Goal: Book appointment/travel/reservation

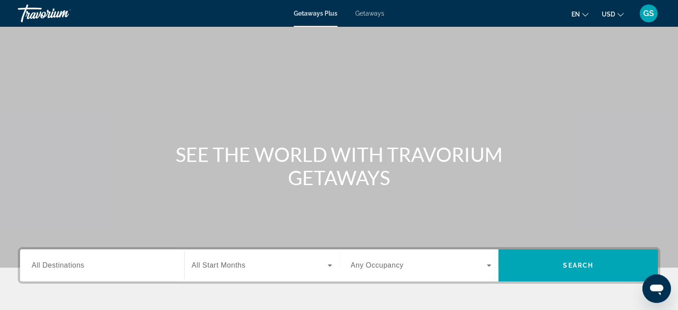
click at [66, 266] on span "All Destinations" at bounding box center [58, 265] width 53 height 8
click at [66, 266] on input "Destination All Destinations" at bounding box center [102, 265] width 141 height 11
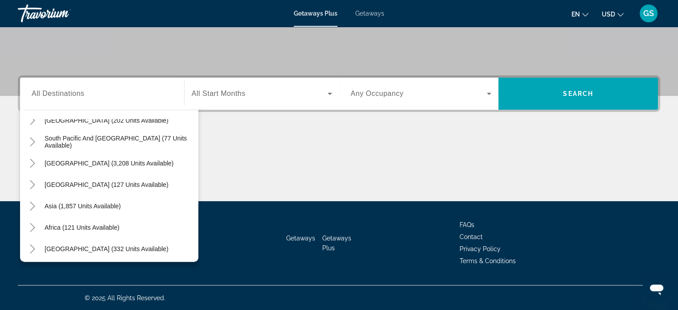
scroll to position [143, 0]
click at [30, 203] on icon "Toggle Asia (1,857 units available)" at bounding box center [32, 205] width 9 height 9
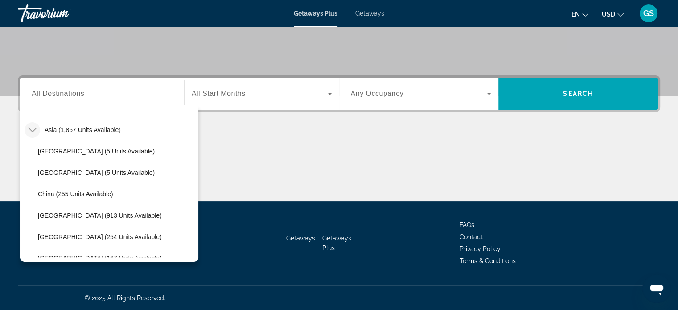
scroll to position [246, 0]
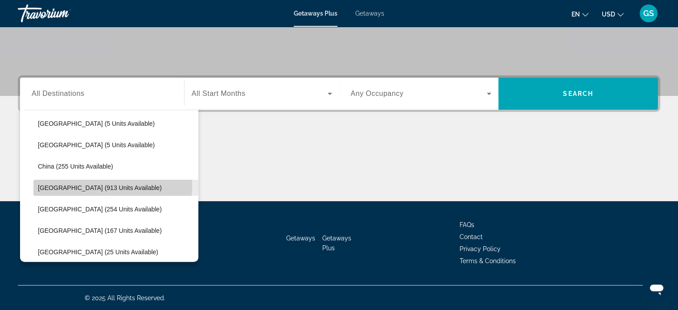
click at [84, 185] on span "[GEOGRAPHIC_DATA] (913 units available)" at bounding box center [100, 187] width 124 height 7
type input "**********"
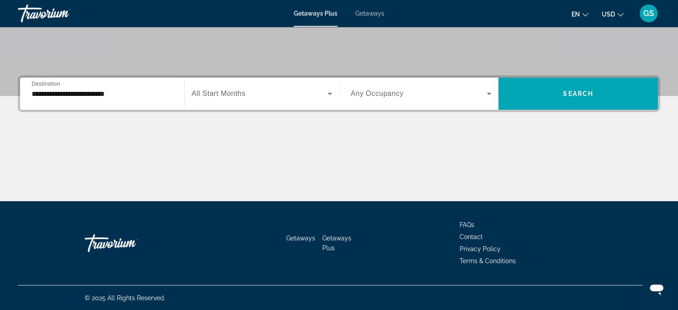
click at [255, 106] on div "Start Month All Start Months" at bounding box center [261, 94] width 155 height 32
click at [372, 15] on span "Getaways" at bounding box center [369, 13] width 29 height 7
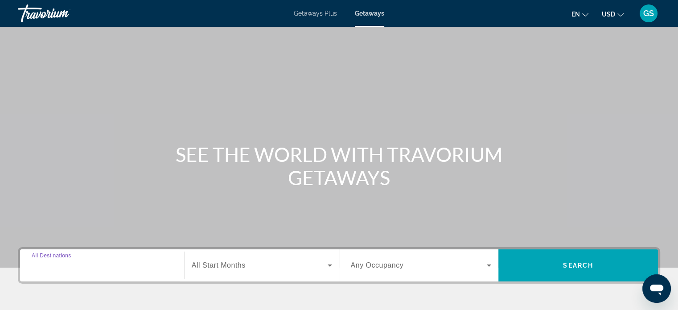
click at [90, 270] on input "Destination All Destinations" at bounding box center [102, 265] width 141 height 11
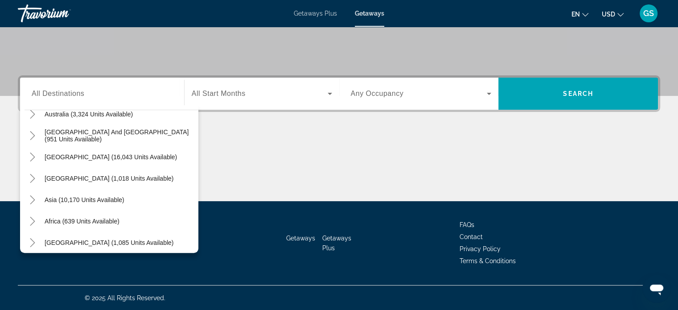
scroll to position [144, 0]
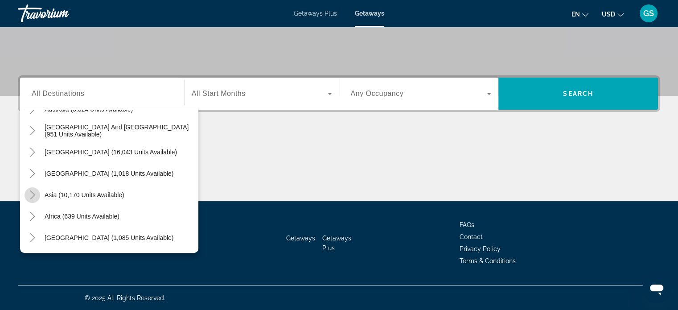
click at [30, 193] on icon "Toggle Asia (10,170 units available)" at bounding box center [32, 194] width 9 height 9
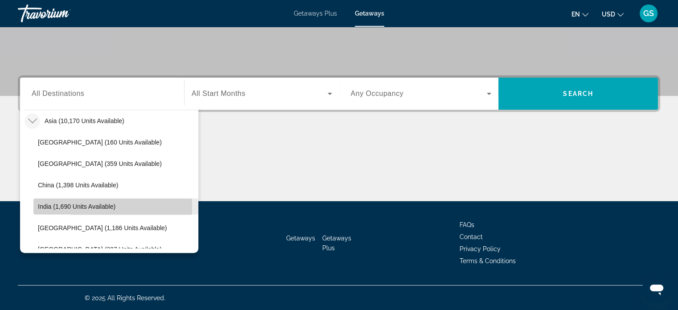
click at [74, 206] on span "India (1,690 units available)" at bounding box center [77, 206] width 78 height 7
type input "**********"
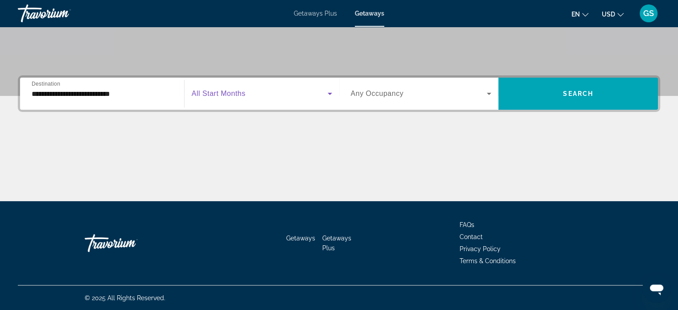
click at [326, 95] on icon "Search widget" at bounding box center [329, 93] width 11 height 11
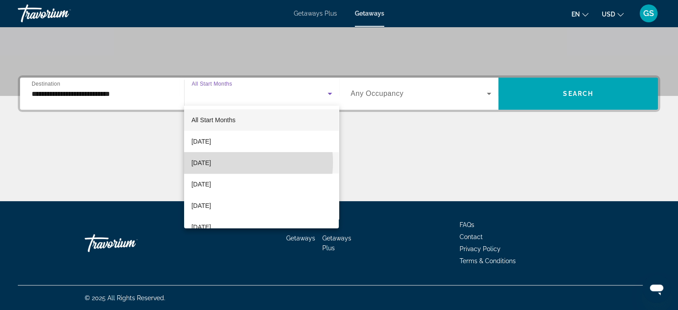
click at [236, 162] on mat-option "[DATE]" at bounding box center [261, 162] width 155 height 21
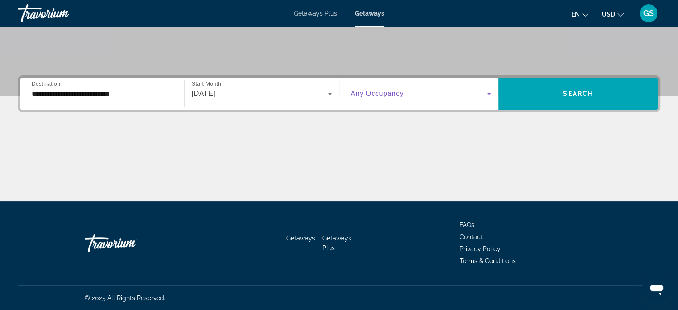
click at [429, 97] on span "Search widget" at bounding box center [419, 93] width 136 height 11
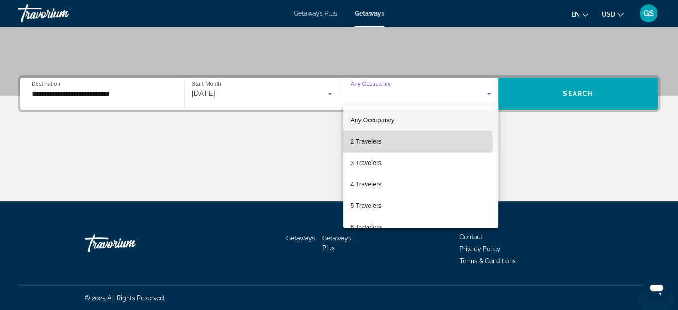
click at [391, 143] on mat-option "2 Travelers" at bounding box center [420, 141] width 155 height 21
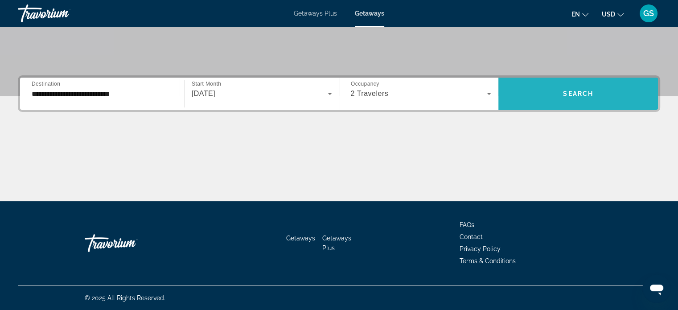
click at [566, 98] on span "Search widget" at bounding box center [577, 93] width 159 height 21
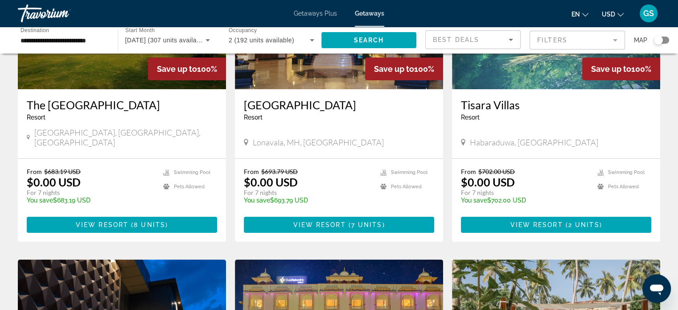
scroll to position [142, 0]
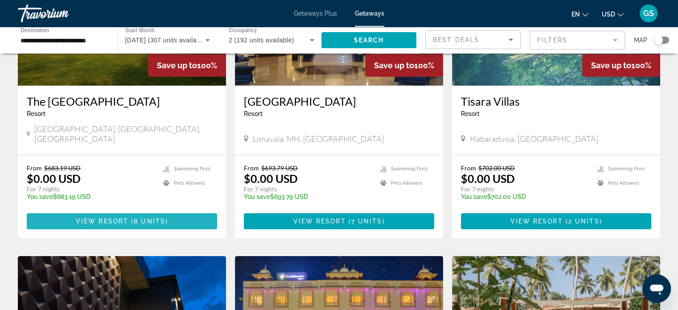
click at [98, 217] on span "View Resort" at bounding box center [102, 220] width 53 height 7
